Goal: Task Accomplishment & Management: Manage account settings

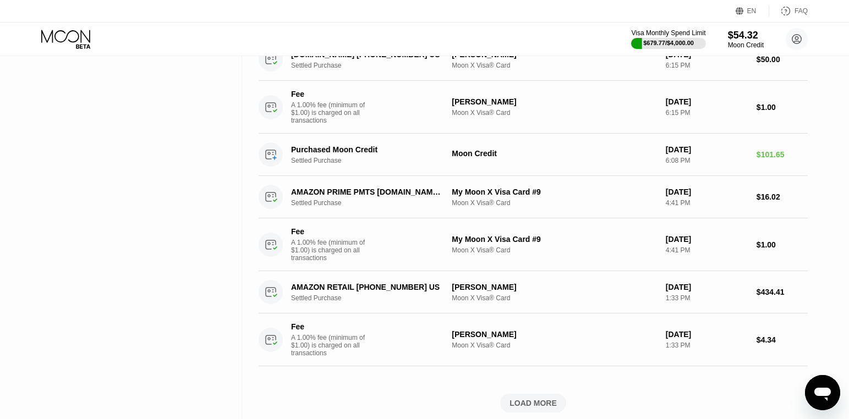
scroll to position [778, 0]
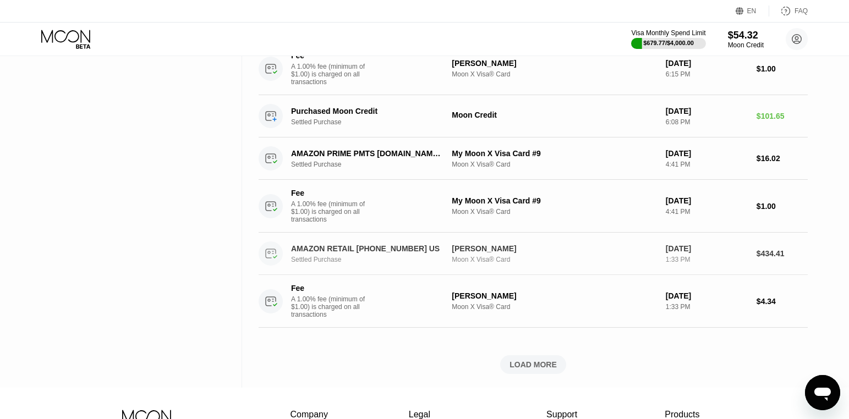
click at [384, 253] on div "AMAZON RETAIL [PHONE_NUMBER] US" at bounding box center [368, 248] width 155 height 9
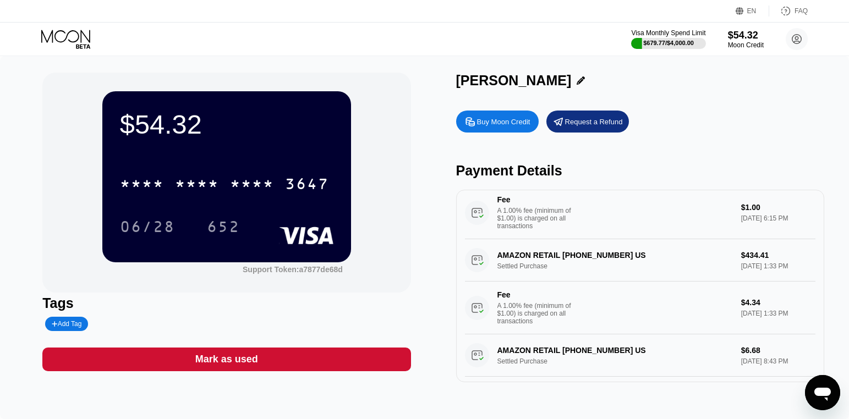
scroll to position [248, 0]
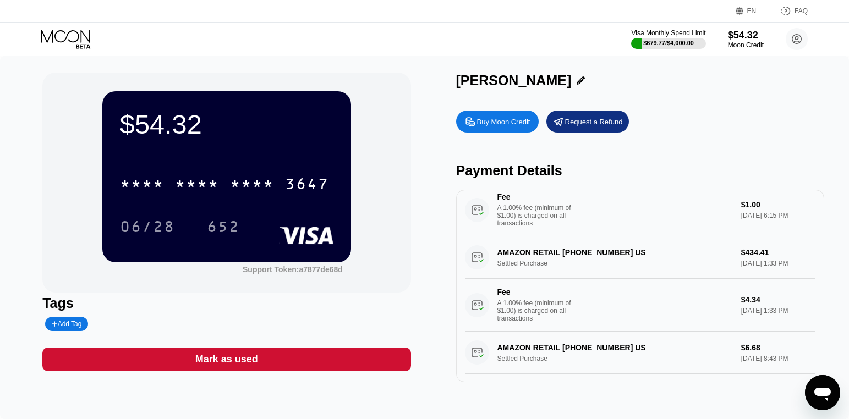
click at [549, 264] on div "AMAZON RETAIL [PHONE_NUMBER] US Settled Purchase $434.41 [DATE] 1:33 PM Fee A 1…" at bounding box center [640, 284] width 351 height 95
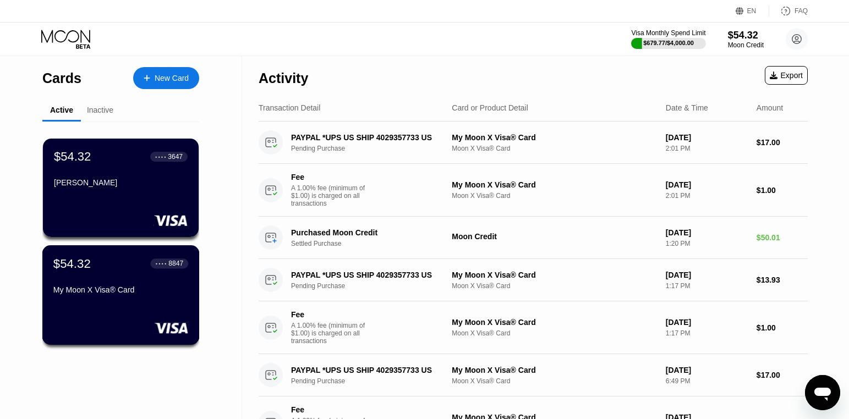
click at [163, 321] on div "$54.32 ● ● ● ● 8847 My Moon X Visa® Card" at bounding box center [120, 295] width 157 height 100
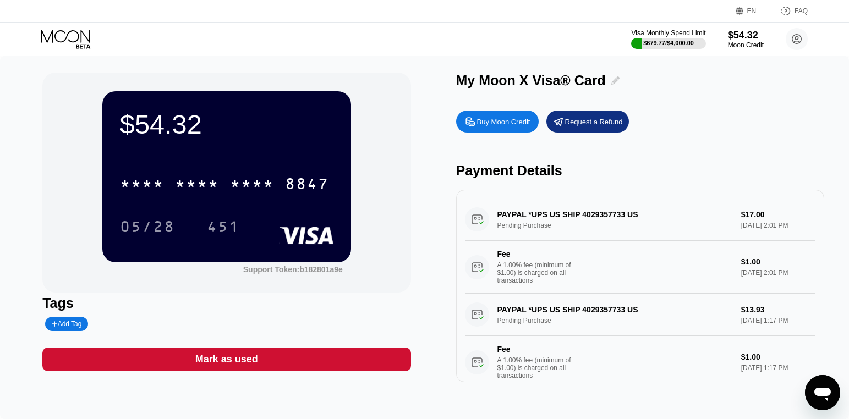
click at [611, 79] on icon at bounding box center [615, 80] width 8 height 8
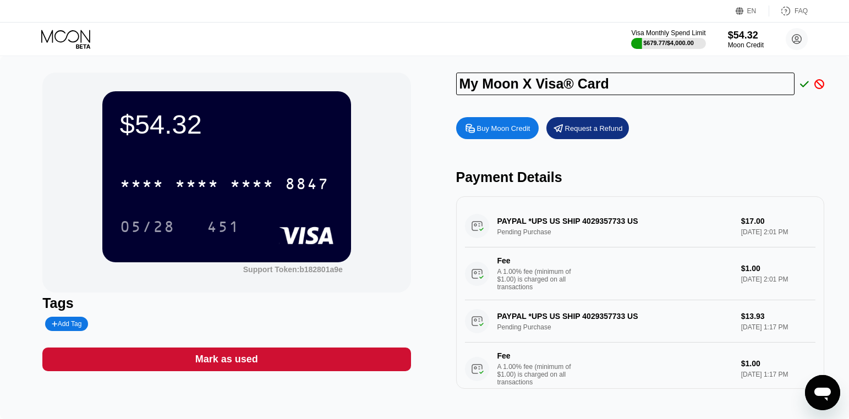
click at [605, 79] on input "My Moon X Visa® Card" at bounding box center [625, 84] width 339 height 23
click at [800, 42] on icon at bounding box center [796, 39] width 9 height 9
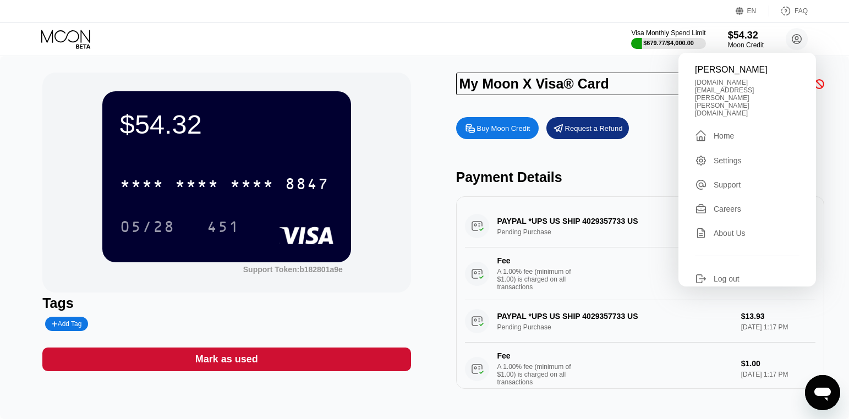
click at [720, 132] on div "Home" at bounding box center [724, 136] width 20 height 9
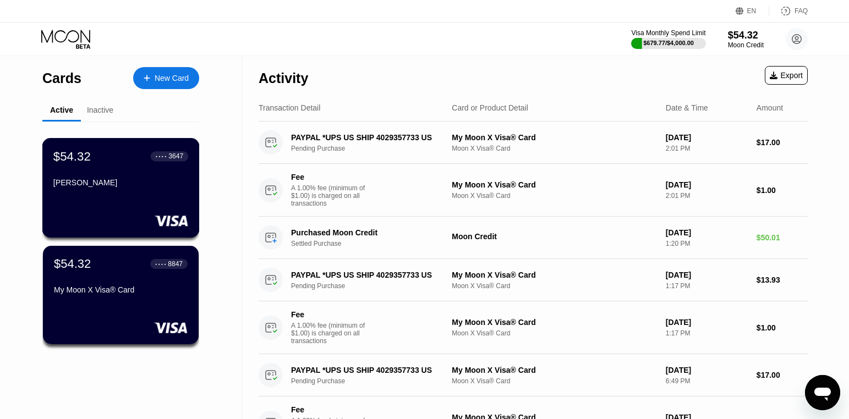
click at [160, 179] on div "[PERSON_NAME]" at bounding box center [120, 182] width 135 height 9
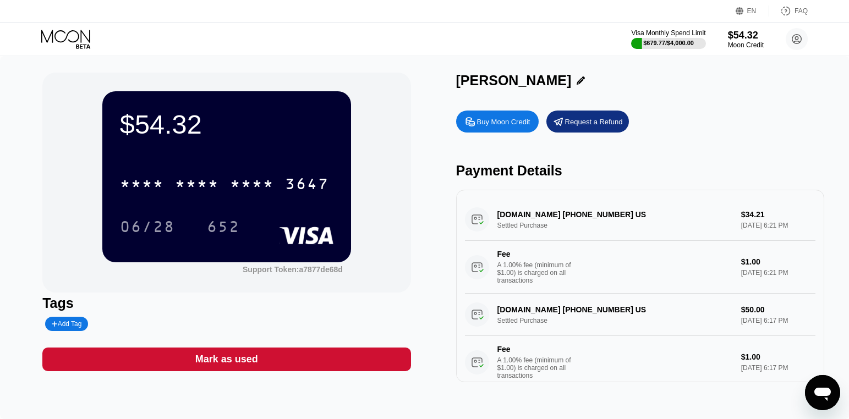
click at [577, 80] on icon at bounding box center [581, 80] width 8 height 8
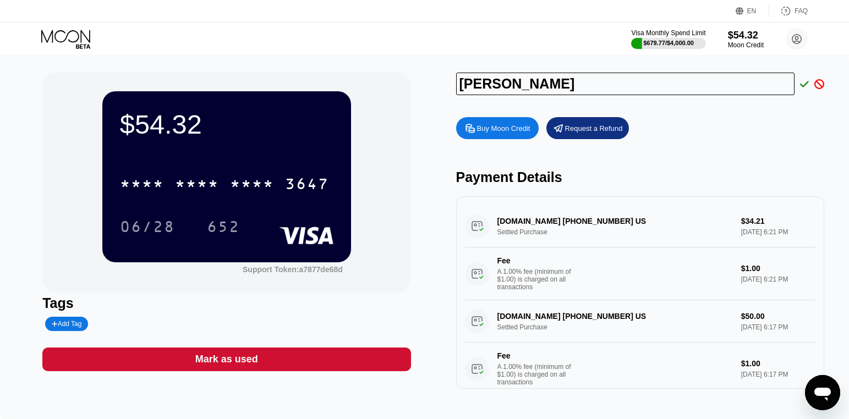
click at [561, 75] on input "[PERSON_NAME]" at bounding box center [625, 84] width 339 height 23
drag, startPoint x: 556, startPoint y: 84, endPoint x: 456, endPoint y: 79, distance: 100.3
click at [456, 79] on input "[PERSON_NAME]" at bounding box center [625, 84] width 339 height 23
type input "My Moon X Visa® Card"
click at [806, 87] on icon at bounding box center [804, 84] width 9 height 10
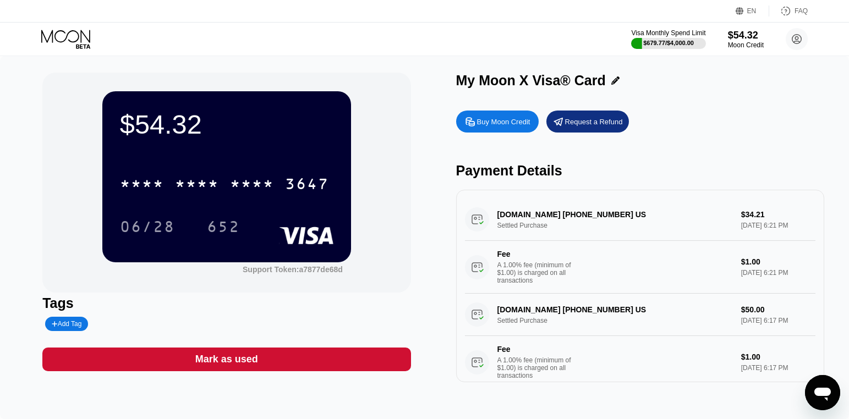
click at [76, 38] on icon at bounding box center [66, 39] width 51 height 19
